Goal: Task Accomplishment & Management: Use online tool/utility

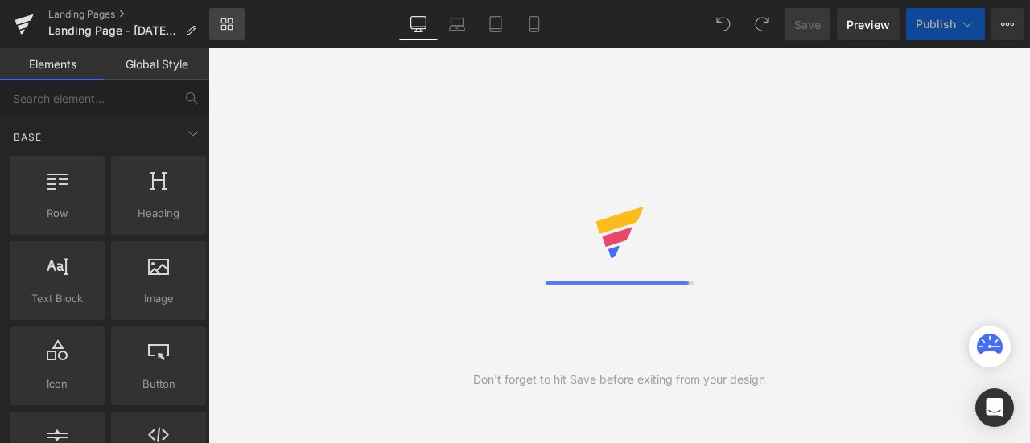
click at [236, 32] on link "Library" at bounding box center [226, 24] width 35 height 32
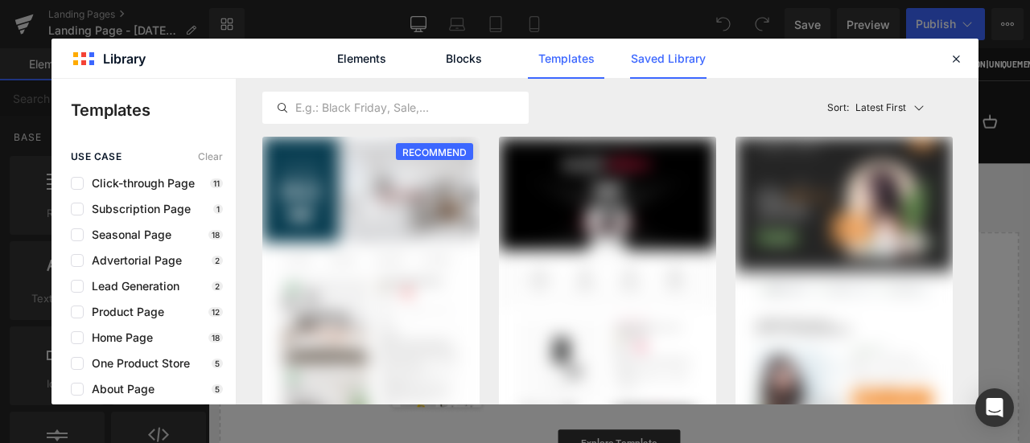
click at [657, 60] on link "Saved Library" at bounding box center [668, 59] width 76 height 40
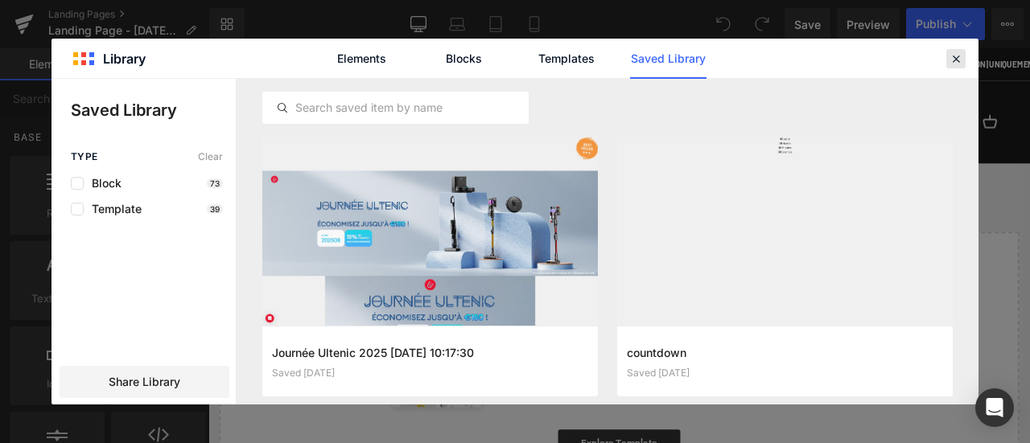
click at [957, 64] on icon at bounding box center [955, 58] width 14 height 14
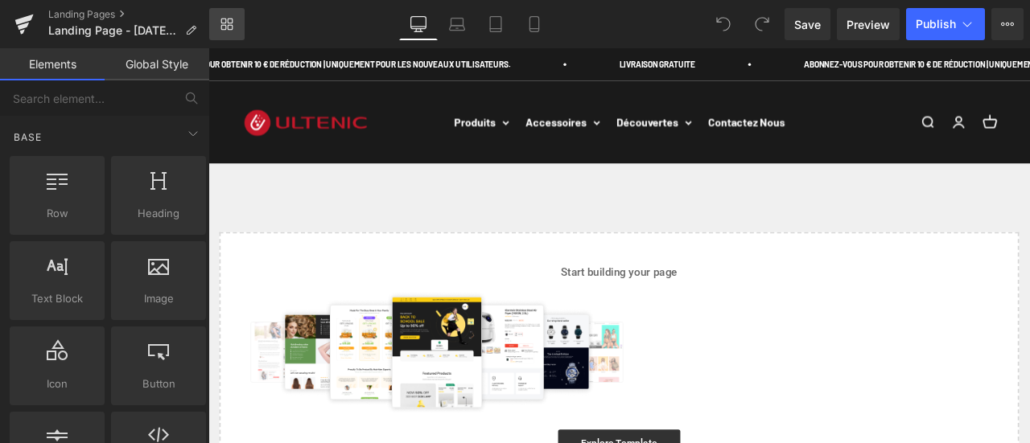
drag, startPoint x: 0, startPoint y: 0, endPoint x: 233, endPoint y: 24, distance: 234.5
click at [233, 24] on link "Library" at bounding box center [226, 24] width 35 height 32
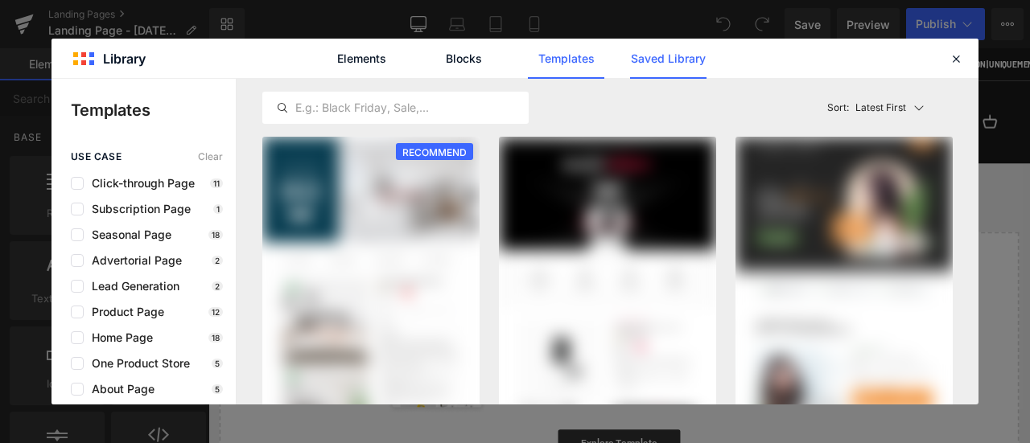
click at [672, 65] on link "Saved Library" at bounding box center [668, 59] width 76 height 40
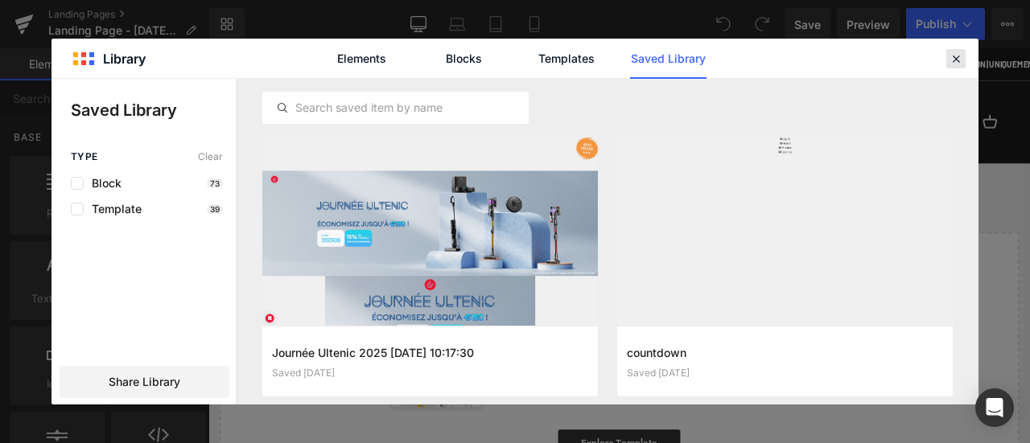
click at [956, 63] on icon at bounding box center [955, 58] width 14 height 14
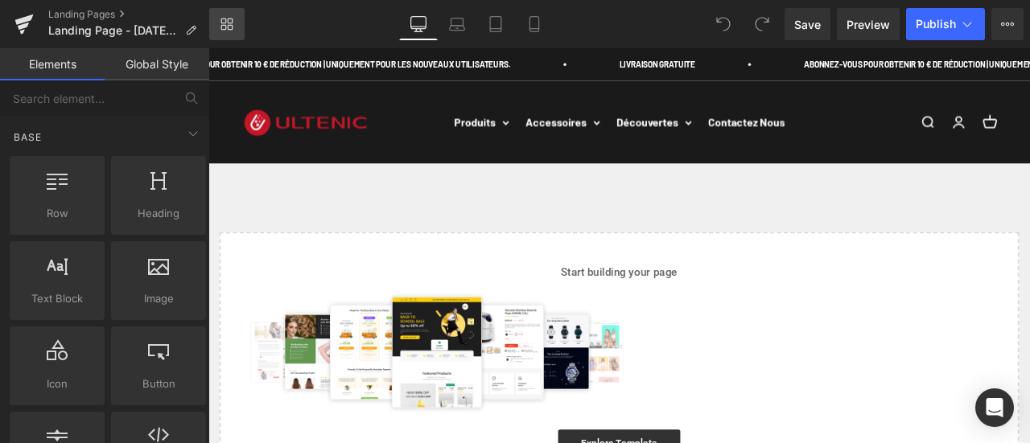
click at [234, 19] on link "Library" at bounding box center [226, 24] width 35 height 32
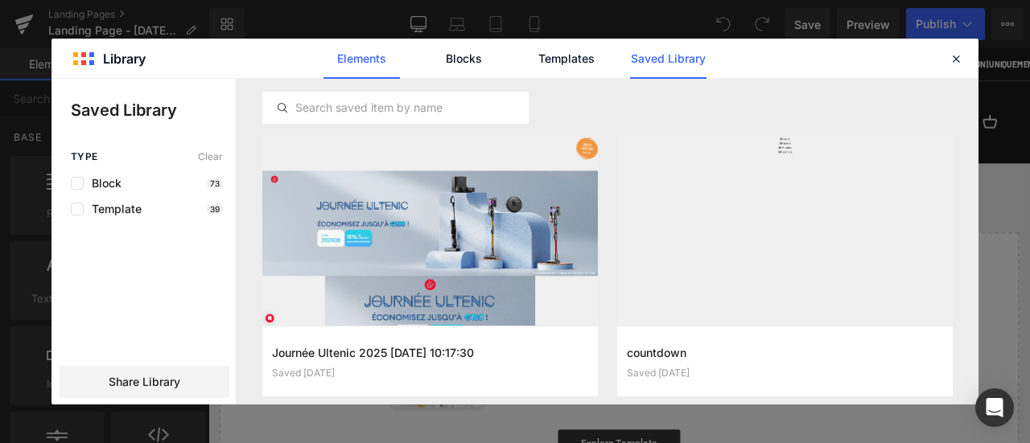
click at [368, 56] on link "Elements" at bounding box center [361, 59] width 76 height 40
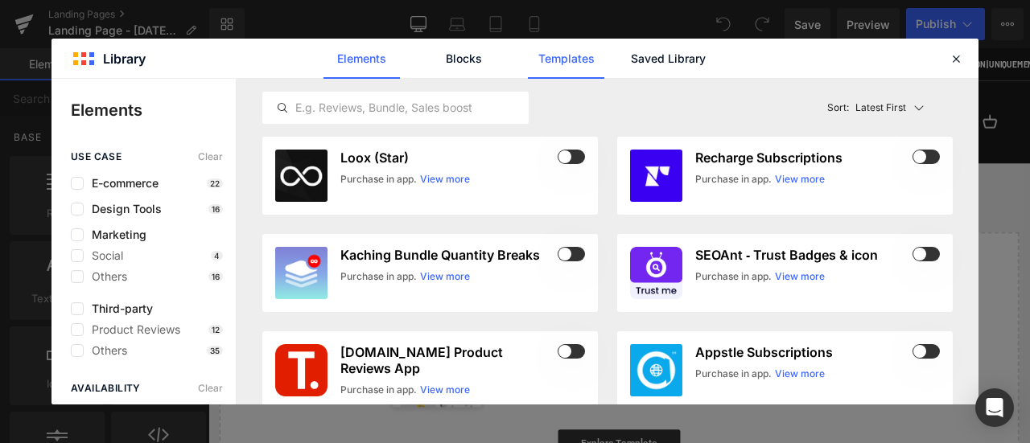
click at [561, 46] on link "Templates" at bounding box center [566, 59] width 76 height 40
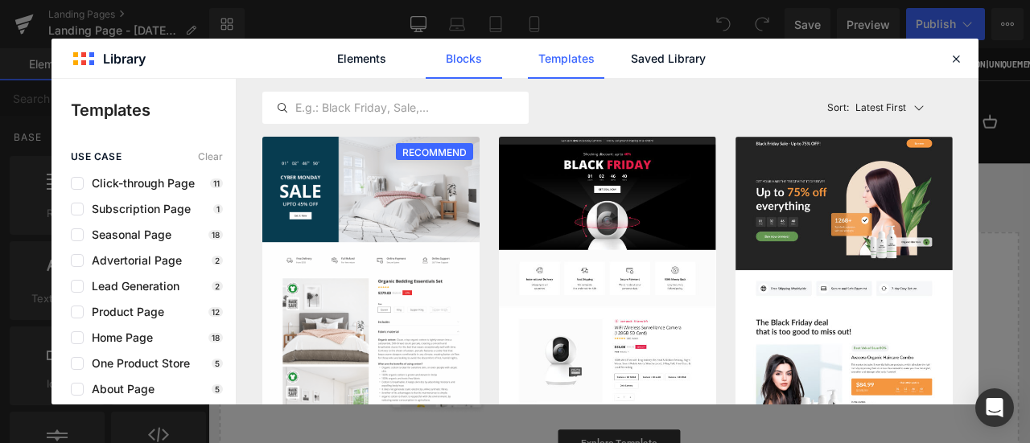
click at [474, 55] on link "Blocks" at bounding box center [464, 59] width 76 height 40
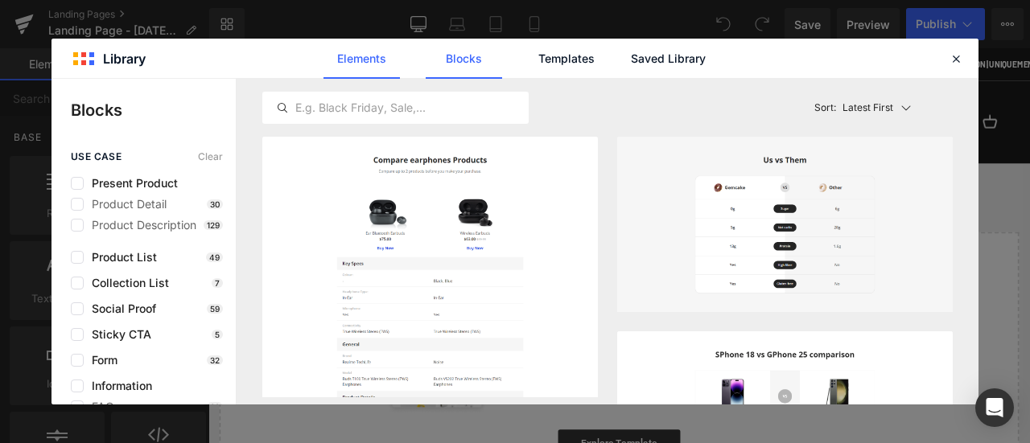
click at [396, 68] on link "Elements" at bounding box center [361, 59] width 76 height 40
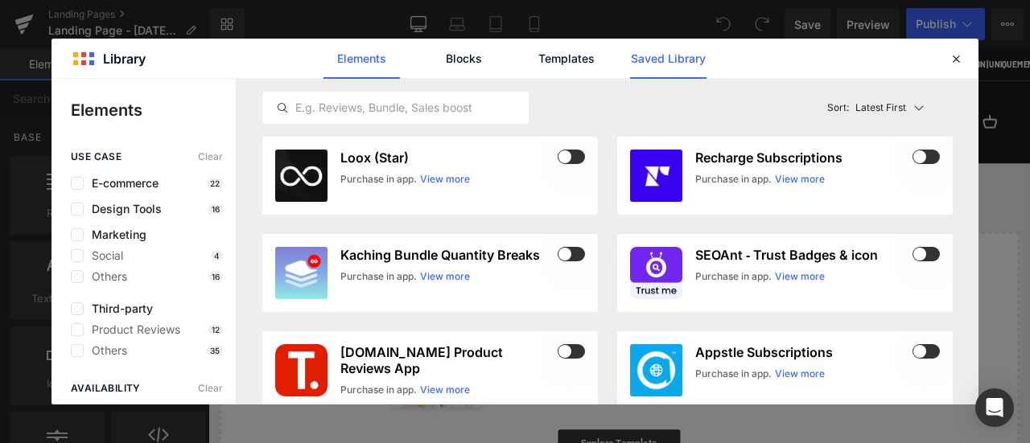
click at [687, 60] on link "Saved Library" at bounding box center [668, 59] width 76 height 40
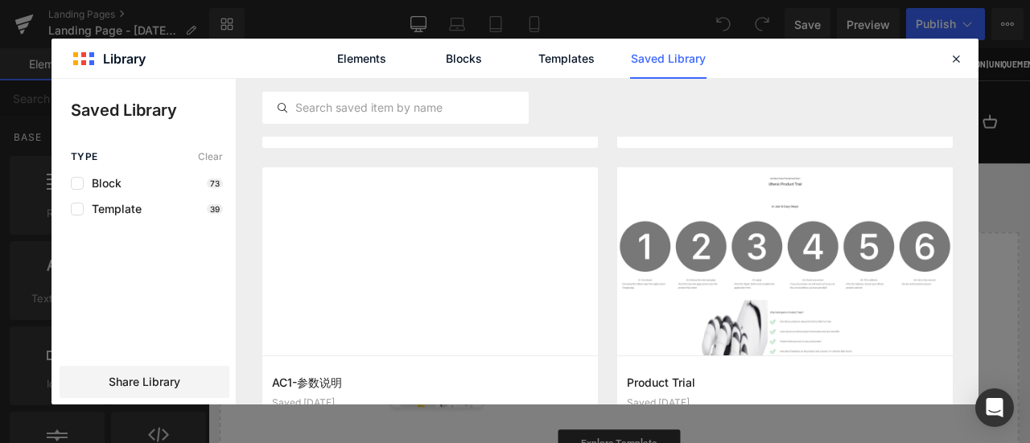
scroll to position [5023, 0]
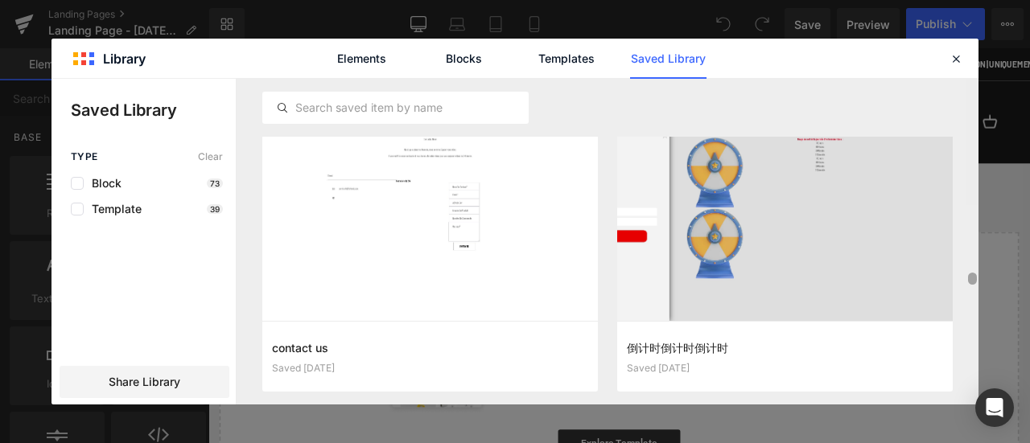
drag, startPoint x: 974, startPoint y: 96, endPoint x: 975, endPoint y: 481, distance: 385.3
click at [975, 442] on html "You are previewing how the will restyle your page. You can not edit Elements in…" at bounding box center [515, 221] width 1030 height 443
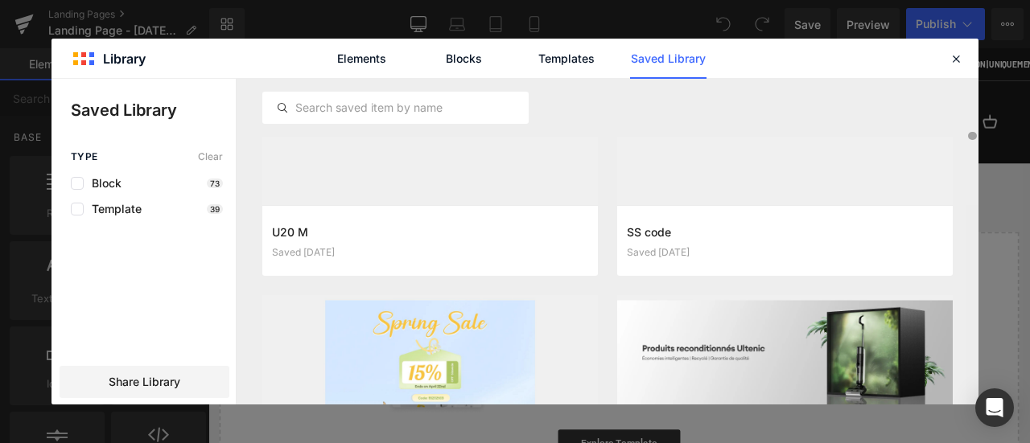
scroll to position [0, 0]
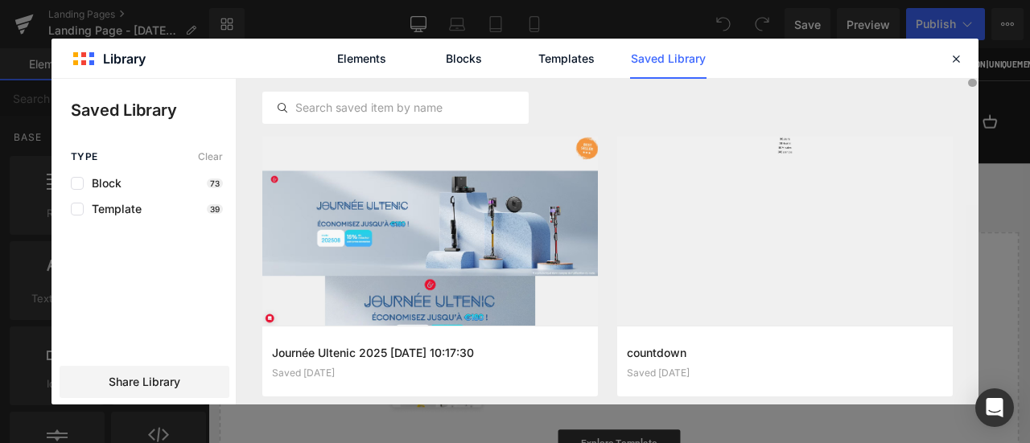
drag, startPoint x: 973, startPoint y: 278, endPoint x: 985, endPoint y: 45, distance: 232.7
click at [985, 45] on div "Library Elements Blocks Templates Saved Library Saved Library Type Clear Block …" at bounding box center [515, 221] width 1030 height 443
click at [959, 56] on icon at bounding box center [955, 58] width 14 height 14
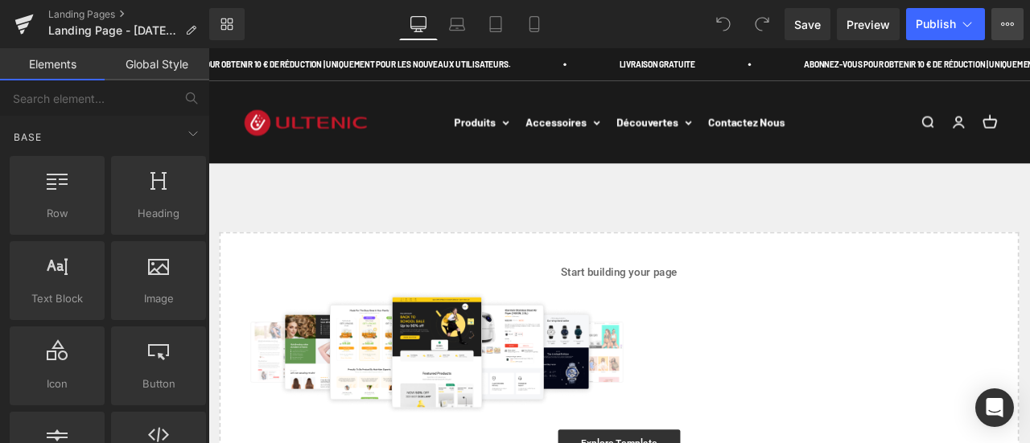
click at [1012, 21] on icon at bounding box center [1007, 24] width 13 height 13
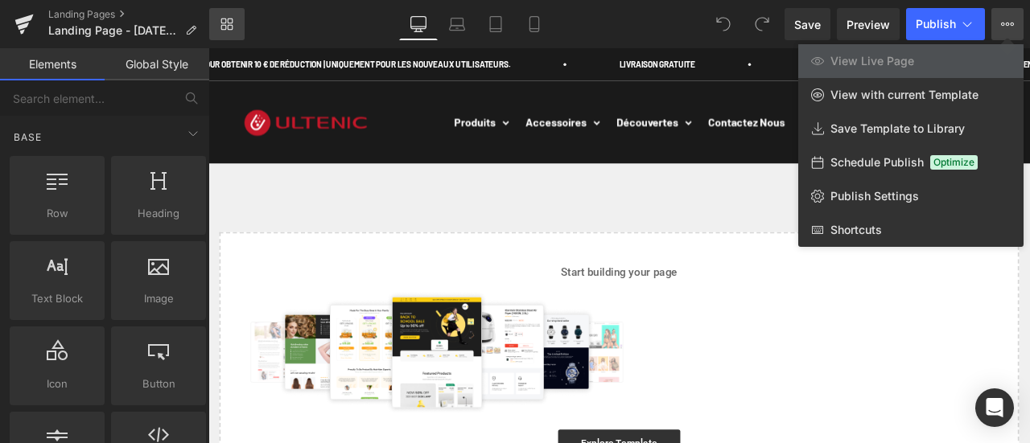
click at [226, 13] on link "Library" at bounding box center [226, 24] width 35 height 32
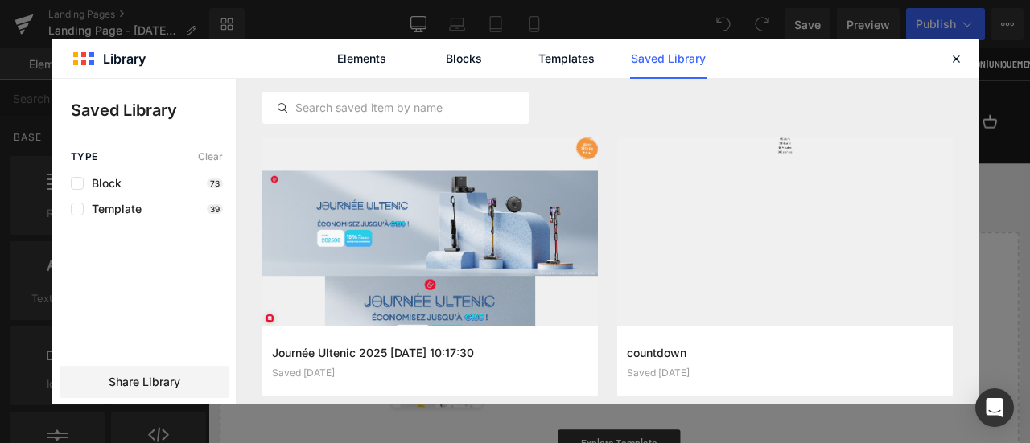
click at [651, 59] on link "Saved Library" at bounding box center [668, 59] width 76 height 40
click at [949, 59] on icon at bounding box center [955, 58] width 14 height 14
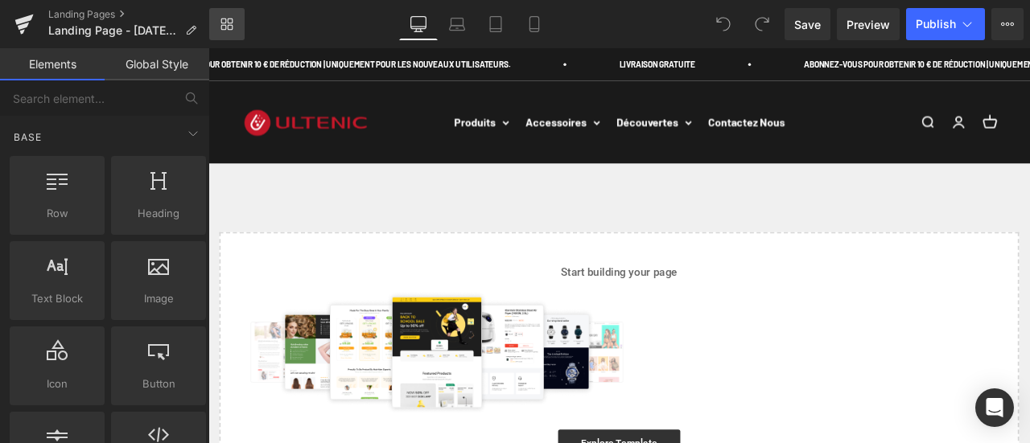
click at [232, 25] on icon at bounding box center [231, 28] width 6 height 6
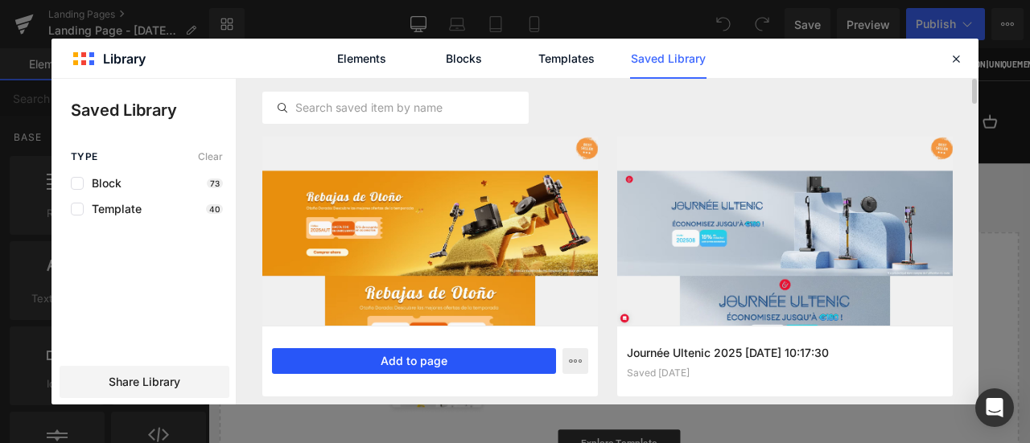
click at [490, 355] on button "Add to page" at bounding box center [414, 361] width 284 height 26
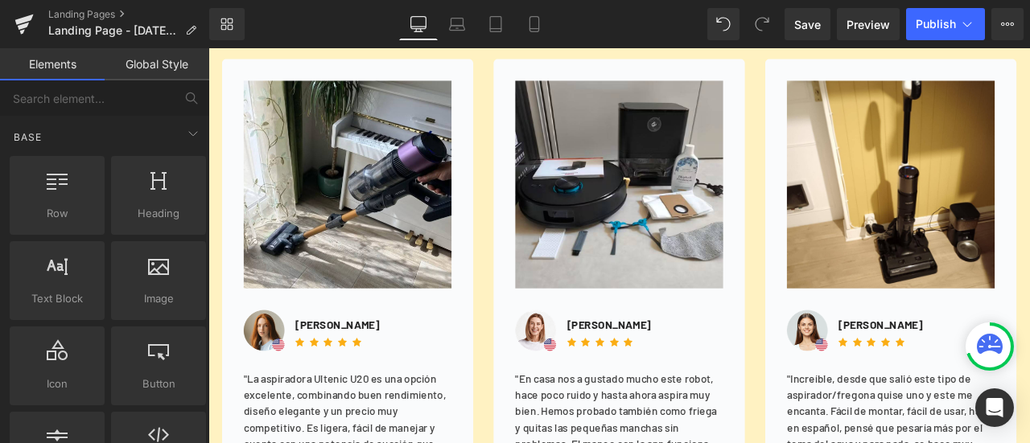
scroll to position [3124, 0]
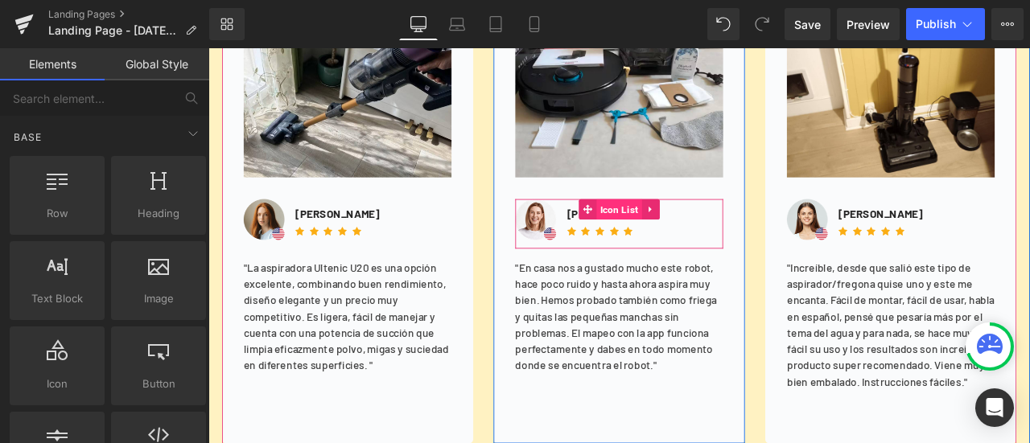
click at [687, 237] on span "Icon List" at bounding box center [695, 239] width 54 height 24
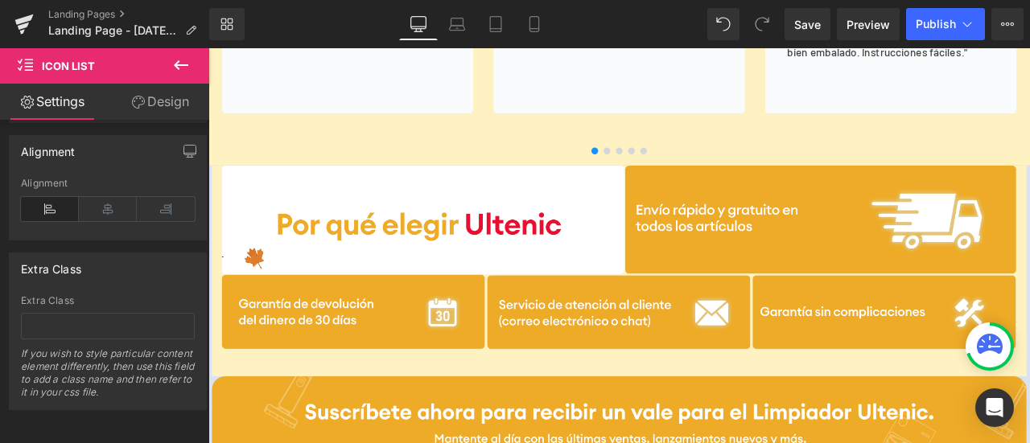
scroll to position [3528, 0]
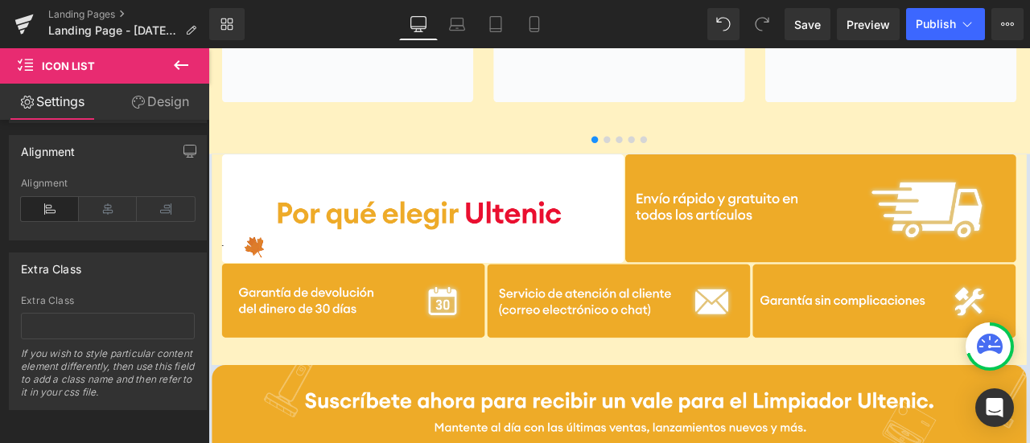
drag, startPoint x: 1172, startPoint y: 368, endPoint x: 1236, endPoint y: 380, distance: 65.5
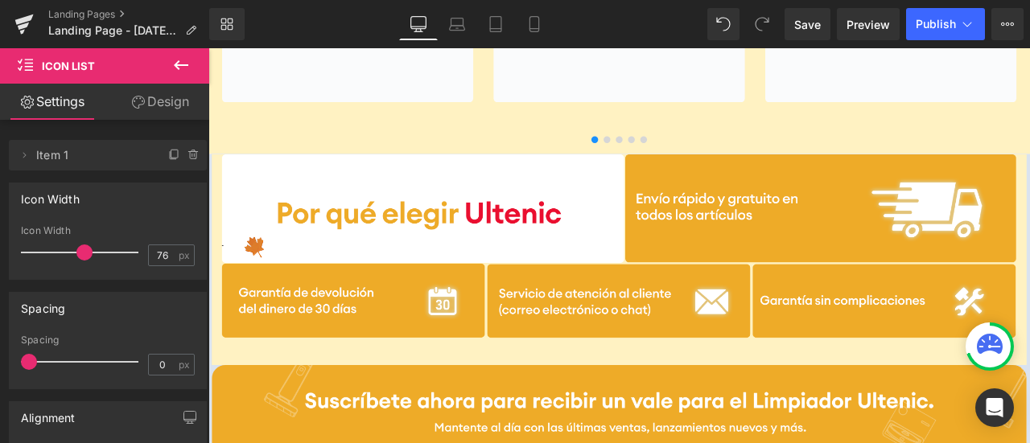
click at [175, 72] on icon at bounding box center [180, 65] width 19 height 19
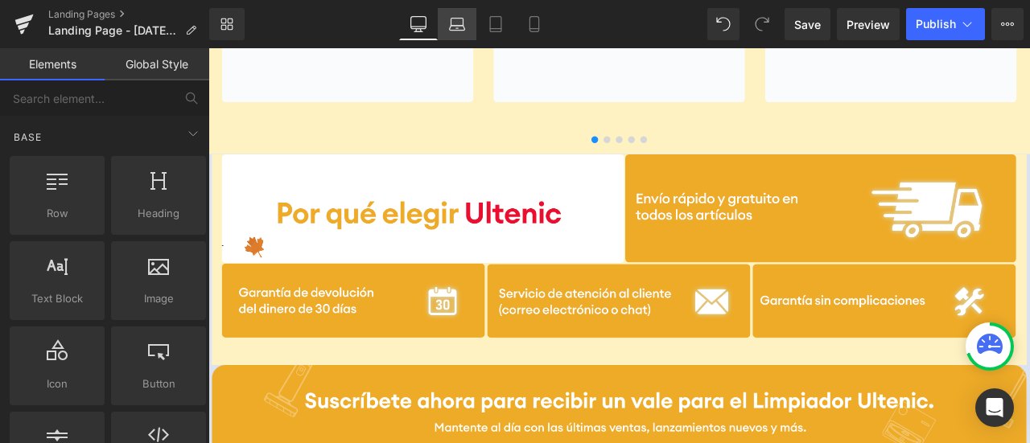
click at [468, 34] on link "Laptop" at bounding box center [457, 24] width 39 height 32
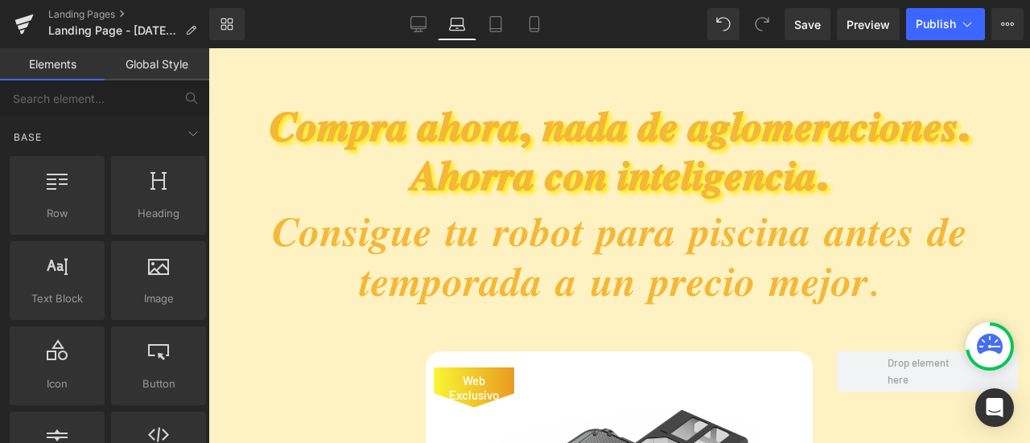
scroll to position [1692, 0]
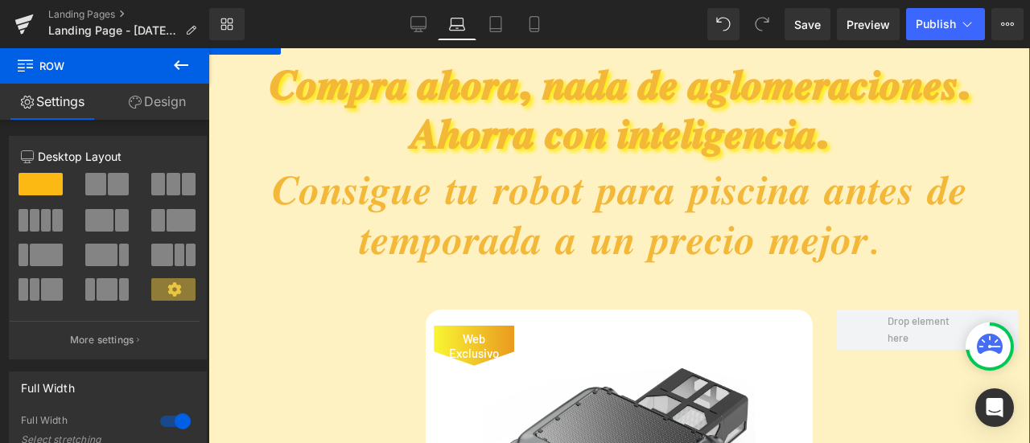
drag, startPoint x: 660, startPoint y: 81, endPoint x: 652, endPoint y: 44, distance: 37.9
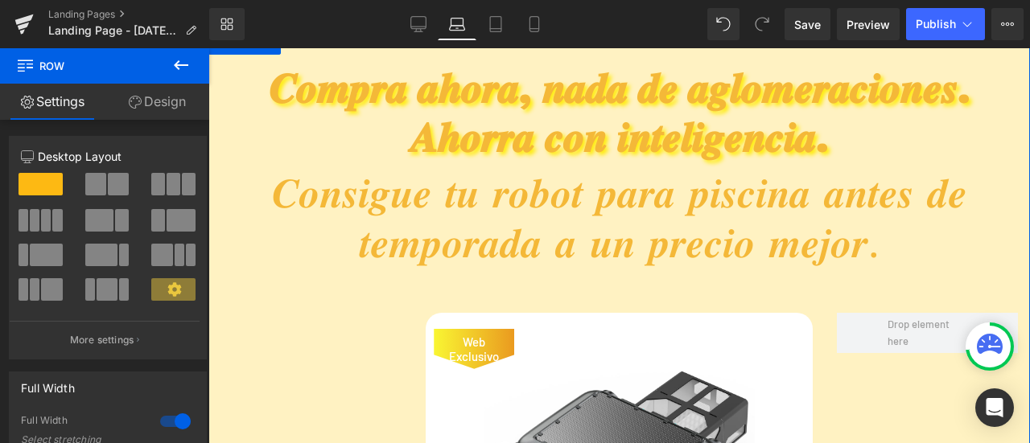
click at [652, 39] on div "Library Laptop Desktop Laptop Tablet Mobile Save Preview Publish Scheduled View…" at bounding box center [619, 24] width 820 height 32
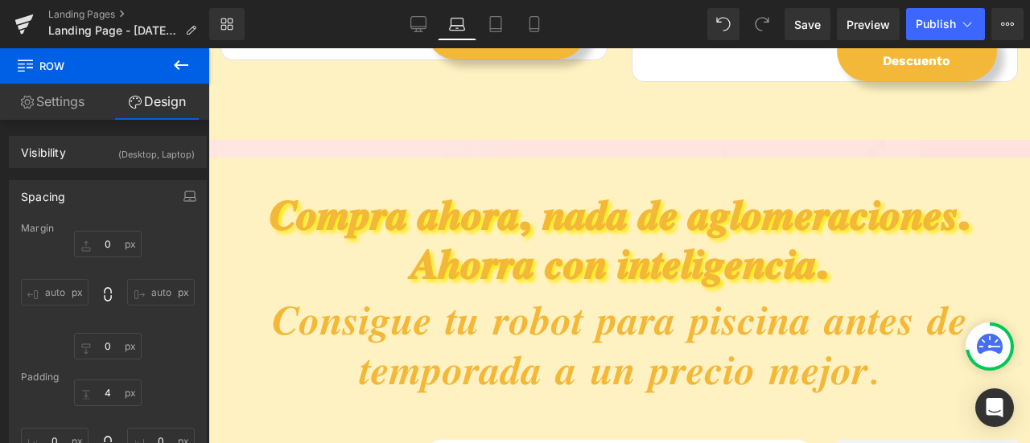
scroll to position [1540, 0]
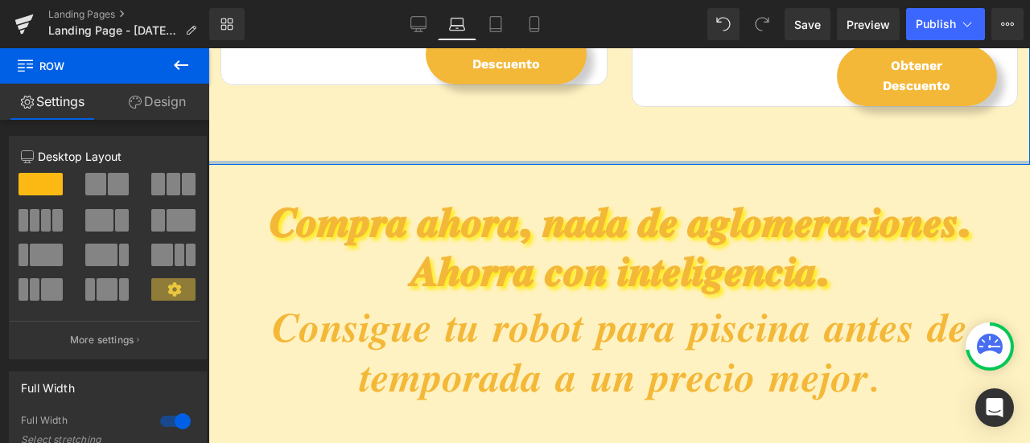
drag, startPoint x: 800, startPoint y: 213, endPoint x: 809, endPoint y: 171, distance: 42.9
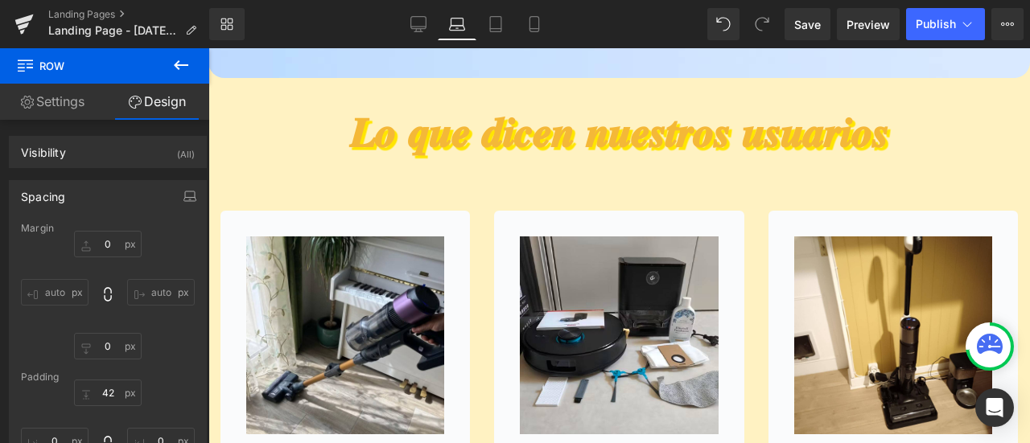
scroll to position [2968, 0]
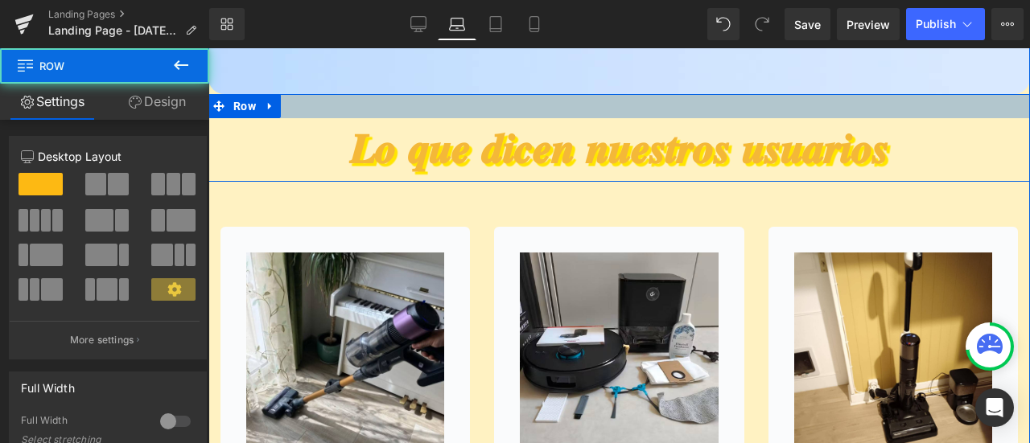
click at [807, 118] on div at bounding box center [618, 106] width 821 height 24
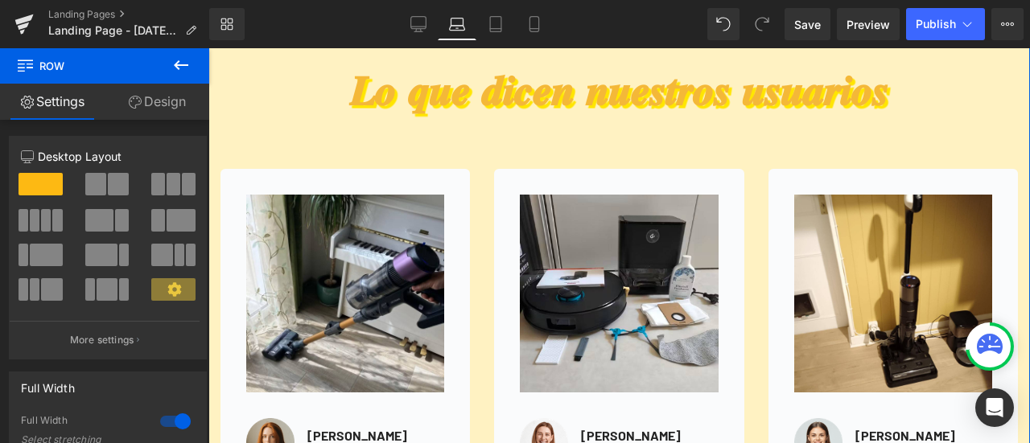
drag, startPoint x: 796, startPoint y: 191, endPoint x: 790, endPoint y: 118, distance: 72.7
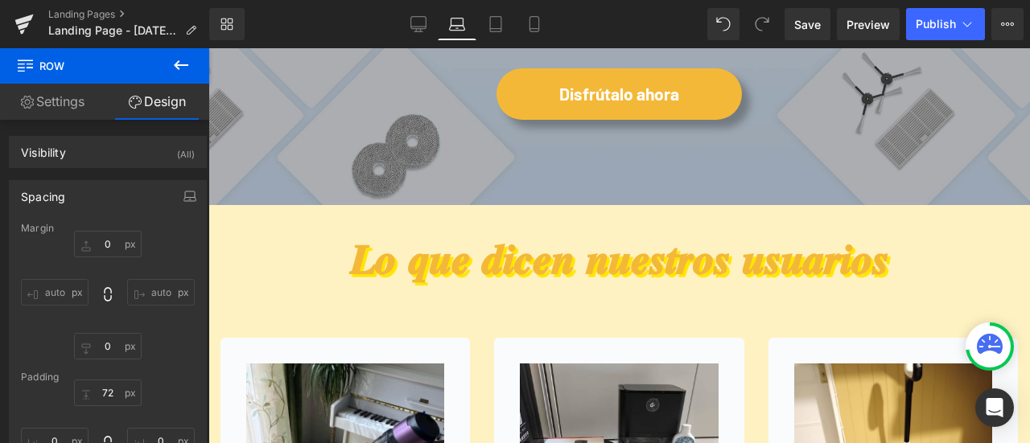
scroll to position [2683, 0]
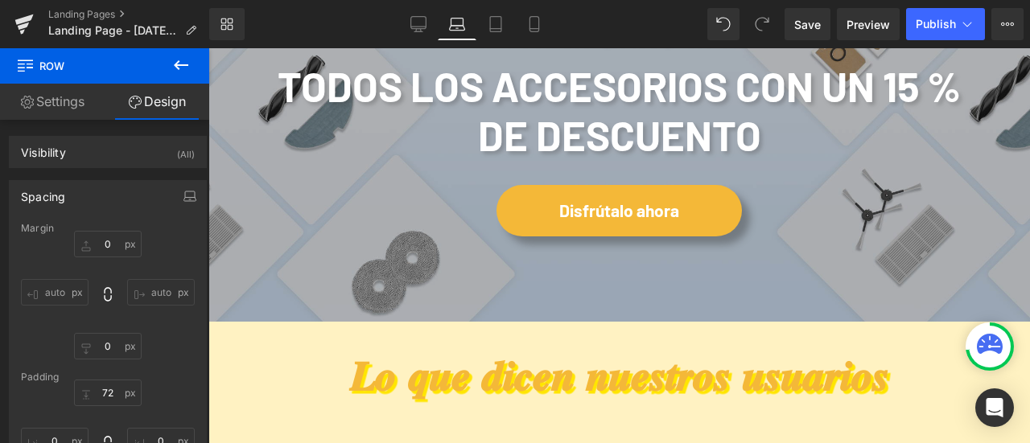
drag, startPoint x: 1022, startPoint y: 263, endPoint x: 1237, endPoint y: 293, distance: 217.6
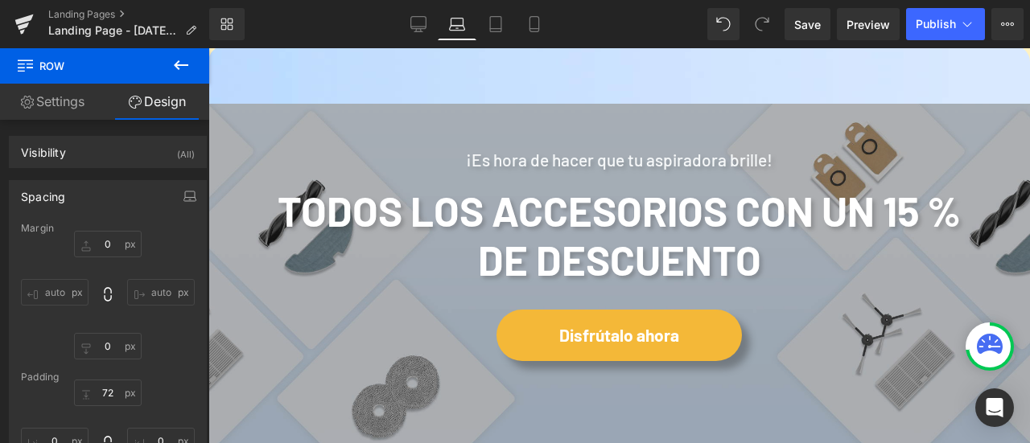
scroll to position [2550, 0]
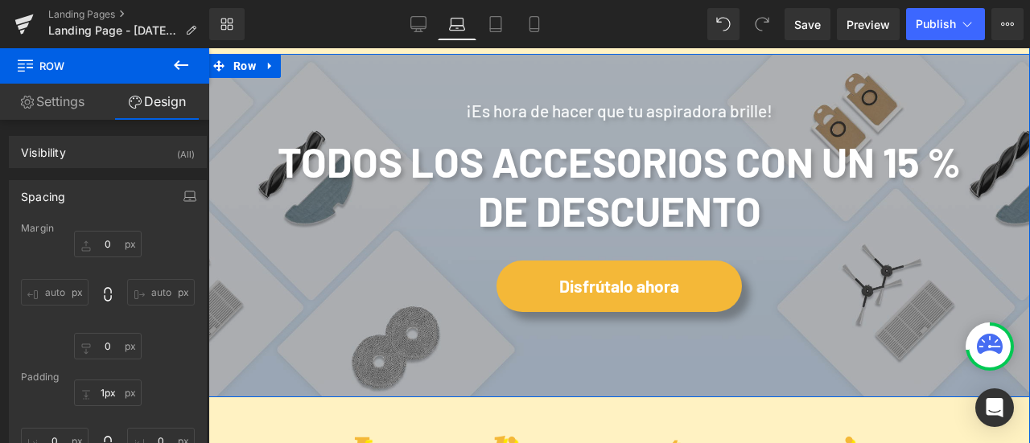
type input "0px"
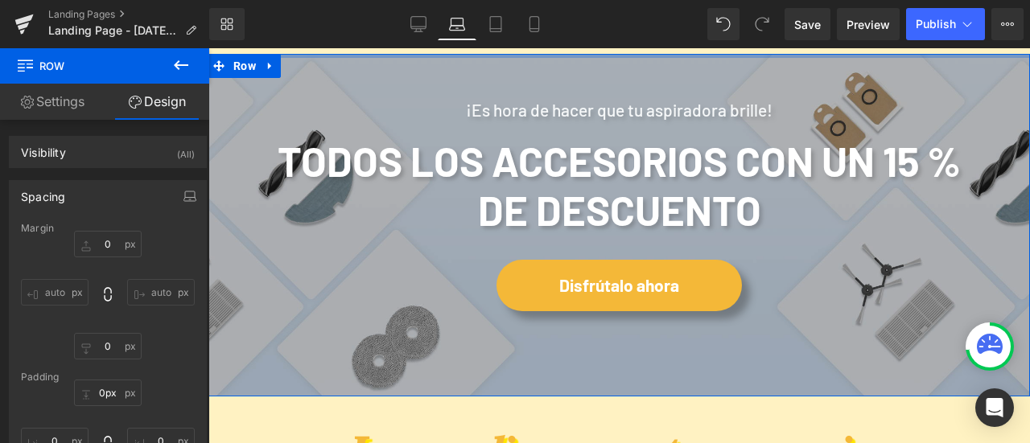
drag, startPoint x: 804, startPoint y: 155, endPoint x: 803, endPoint y: 83, distance: 72.4
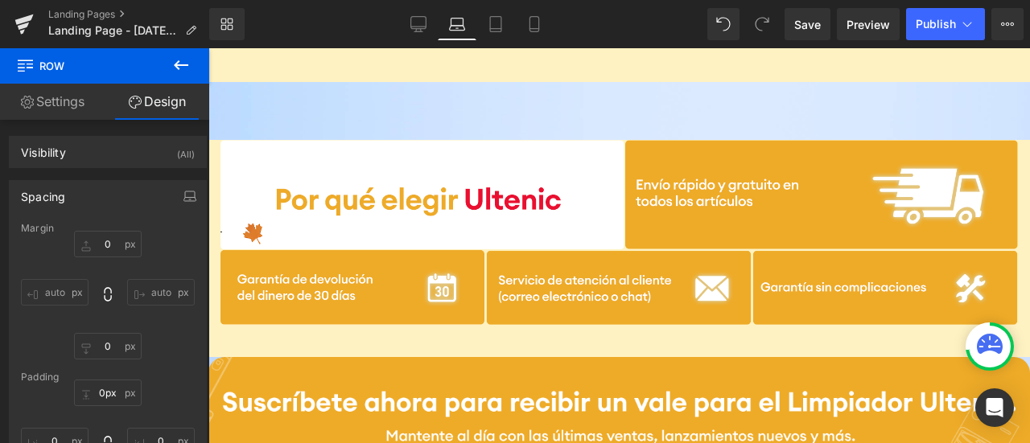
scroll to position [3721, 0]
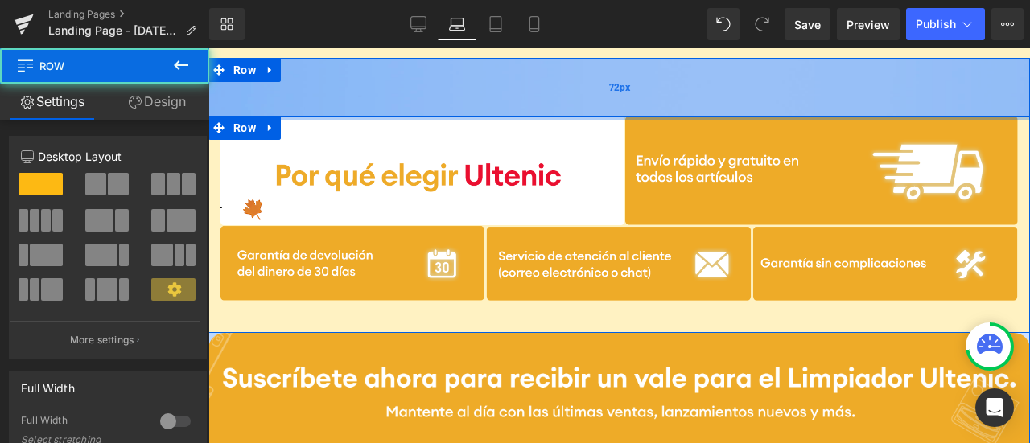
drag, startPoint x: 704, startPoint y: 214, endPoint x: 701, endPoint y: 159, distance: 54.8
click at [701, 159] on div "Image Email Field Submit Button Row Newsletter Row Row Image Row Email Field Su…" at bounding box center [618, 343] width 821 height 570
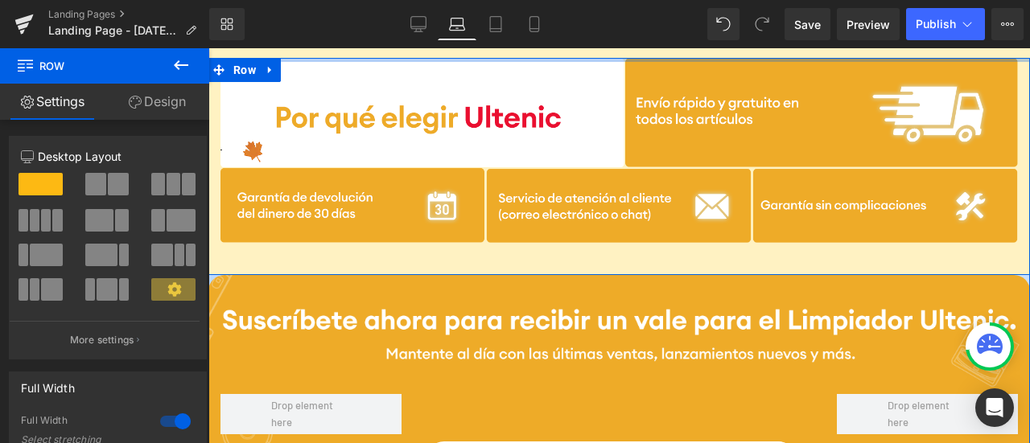
drag, startPoint x: 701, startPoint y: 159, endPoint x: 705, endPoint y: 82, distance: 77.3
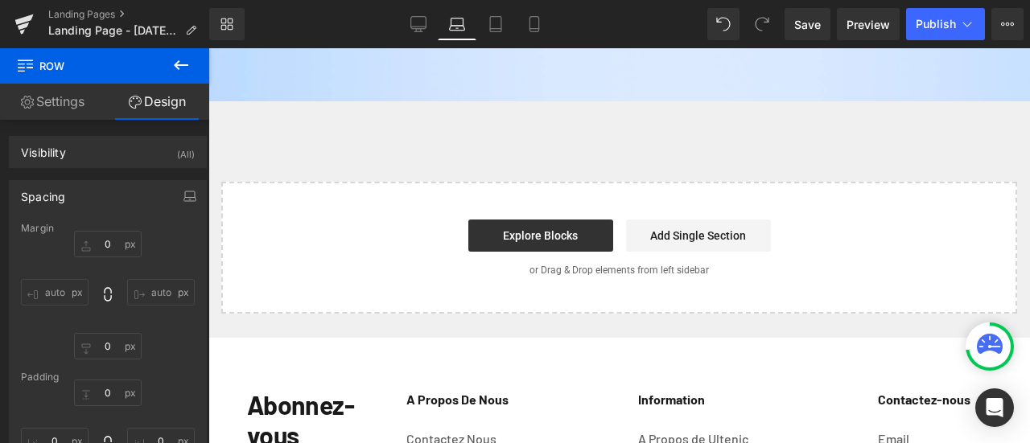
scroll to position [4141, 0]
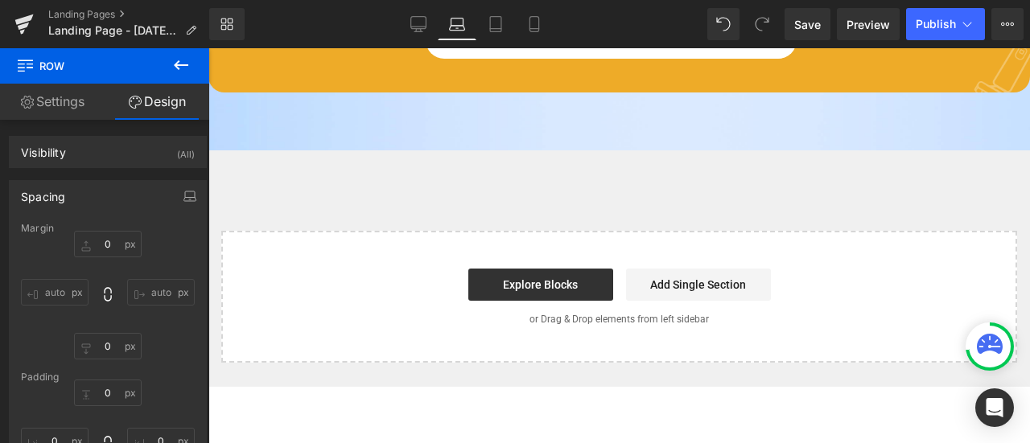
drag, startPoint x: 1022, startPoint y: 324, endPoint x: 1237, endPoint y: 401, distance: 228.2
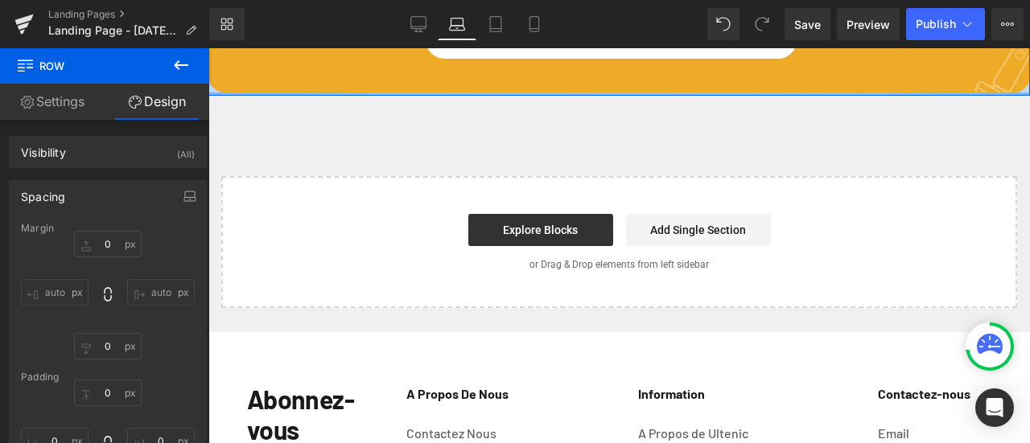
type input "0px"
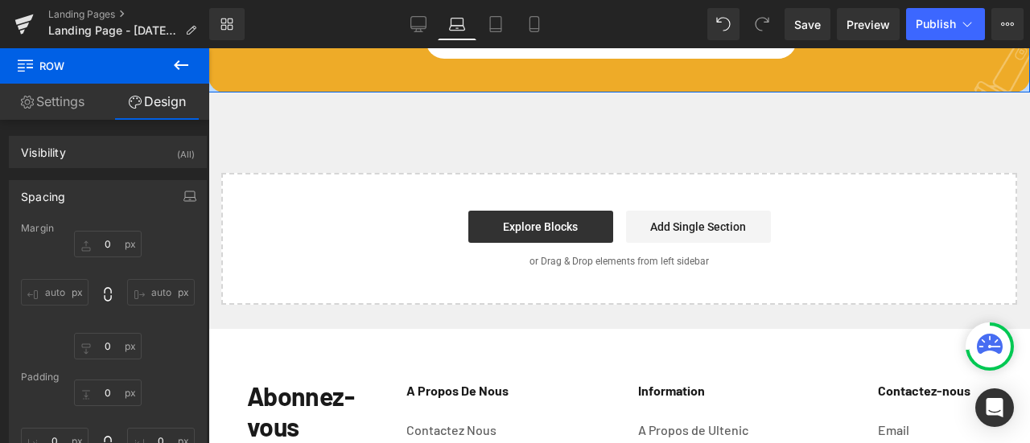
drag, startPoint x: 816, startPoint y: 247, endPoint x: 815, endPoint y: 183, distance: 63.6
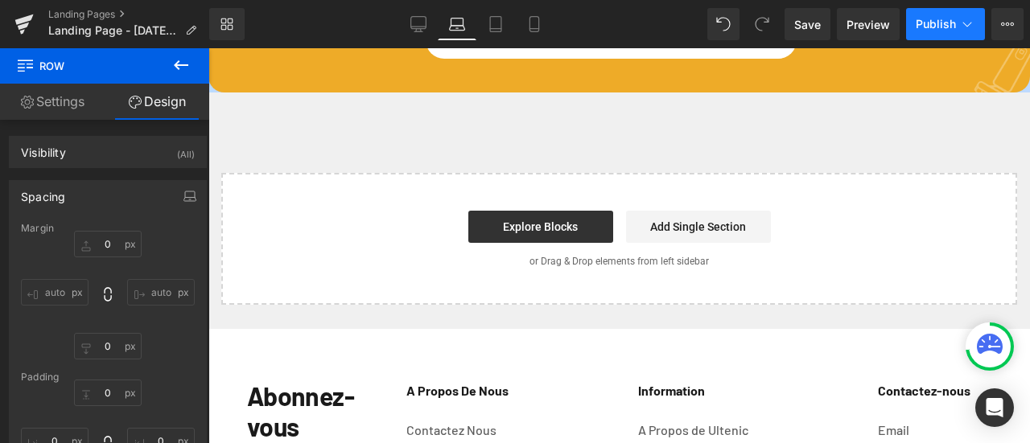
click at [934, 28] on span "Publish" at bounding box center [935, 24] width 40 height 13
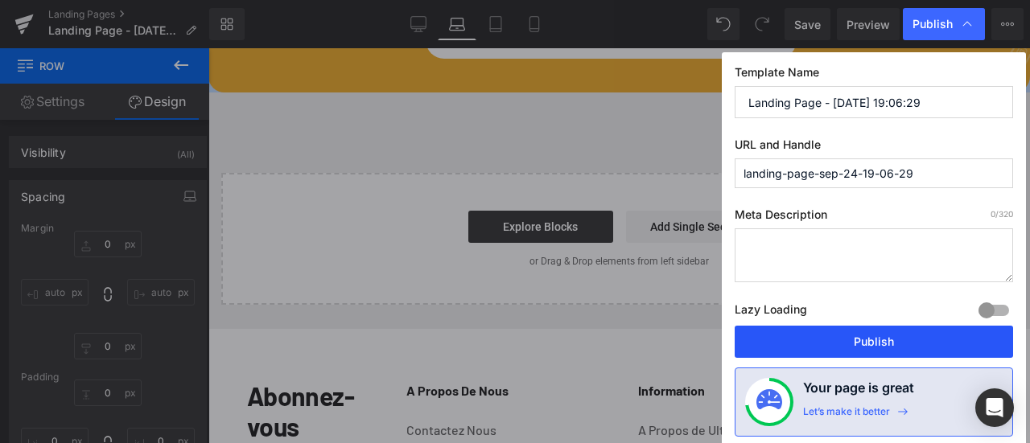
click at [858, 335] on button "Publish" at bounding box center [873, 342] width 278 height 32
